Goal: Transaction & Acquisition: Subscribe to service/newsletter

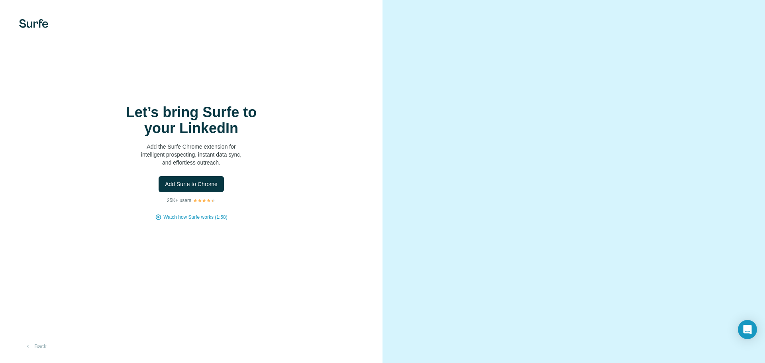
click at [322, 150] on div "Let’s bring Surfe to your LinkedIn Add the Surfe Chrome extension for intellige…" at bounding box center [191, 162] width 351 height 116
click at [181, 217] on span "Watch how Surfe works (1:58)" at bounding box center [195, 217] width 64 height 7
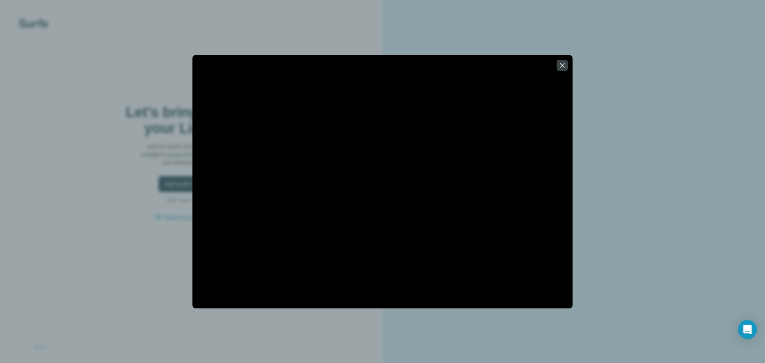
click at [381, 23] on div at bounding box center [382, 181] width 765 height 363
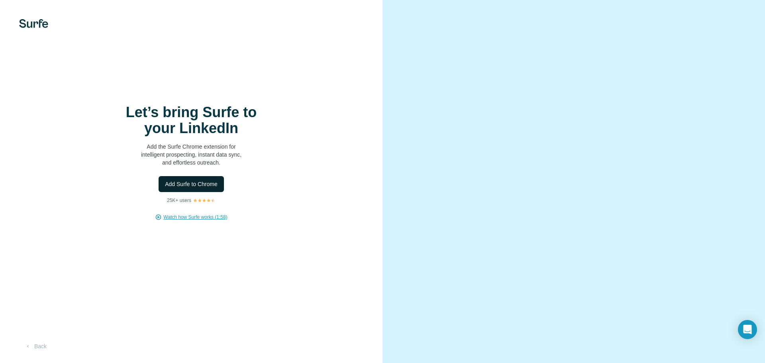
click at [196, 184] on span "Add Surfe to Chrome" at bounding box center [191, 184] width 53 height 8
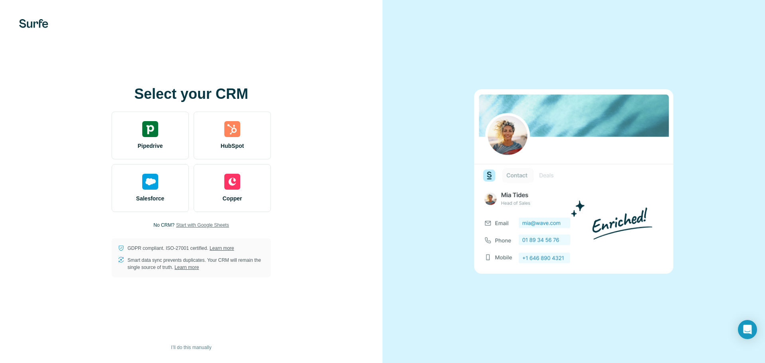
click at [204, 225] on span "Start with Google Sheets" at bounding box center [202, 225] width 53 height 7
click at [519, 188] on img at bounding box center [573, 181] width 199 height 184
click at [537, 222] on img at bounding box center [573, 181] width 199 height 184
click at [539, 256] on img at bounding box center [573, 181] width 199 height 184
